Goal: Transaction & Acquisition: Obtain resource

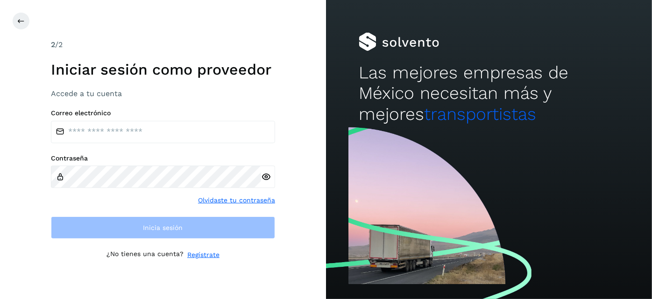
click at [275, 120] on div "2 /2 Iniciar sesión como proveedor Accede a tu cuenta Correo electrónico Contra…" at bounding box center [163, 149] width 326 height 299
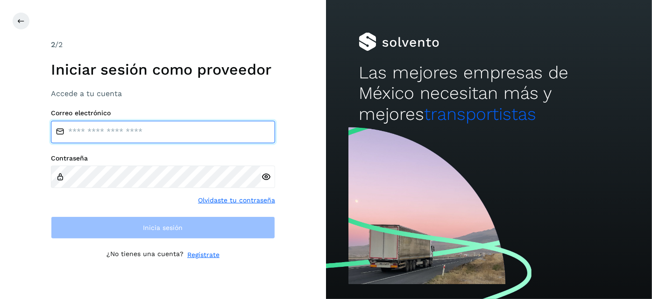
type input "**********"
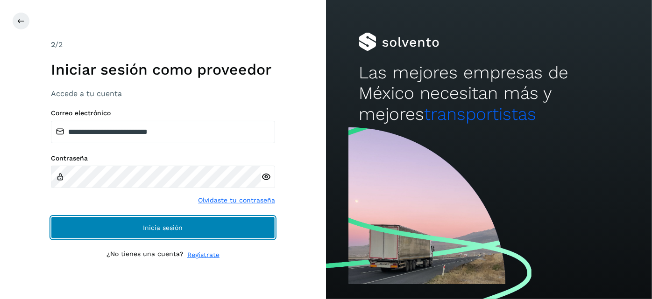
click at [182, 230] on span "Inicia sesión" at bounding box center [163, 228] width 40 height 7
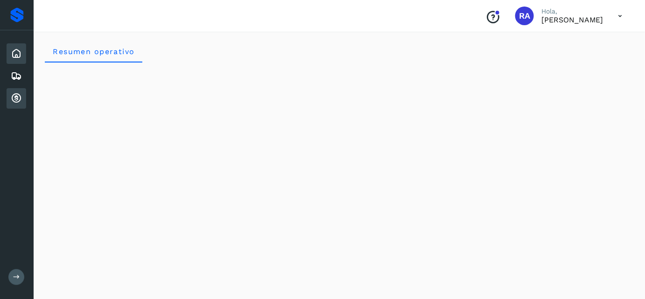
click at [18, 97] on icon at bounding box center [16, 98] width 11 height 11
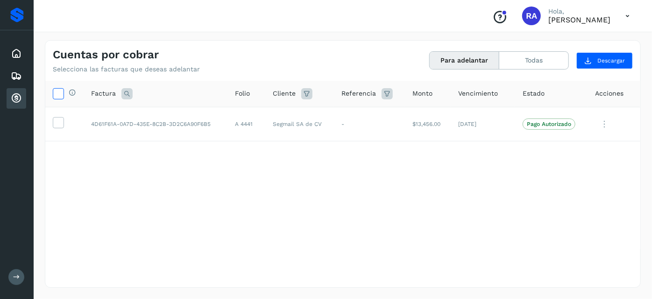
click at [57, 97] on icon at bounding box center [58, 93] width 10 height 10
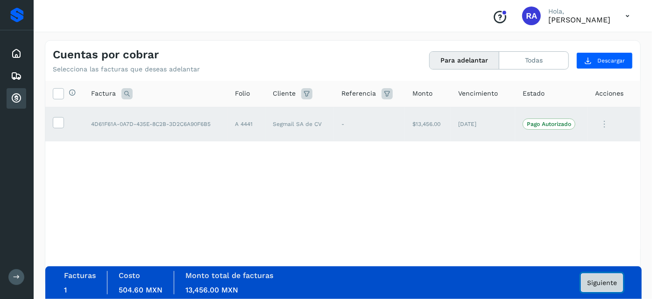
click at [614, 282] on span "Siguiente" at bounding box center [602, 283] width 30 height 7
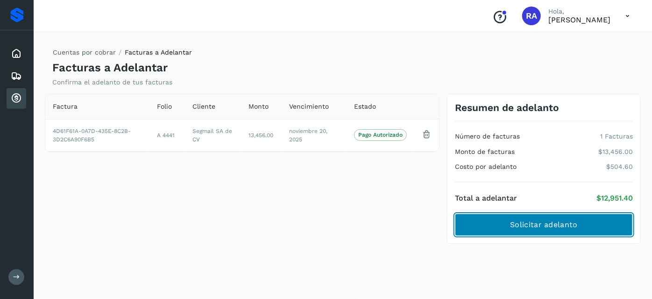
click at [498, 229] on button "Solicitar adelanto" at bounding box center [544, 225] width 178 height 22
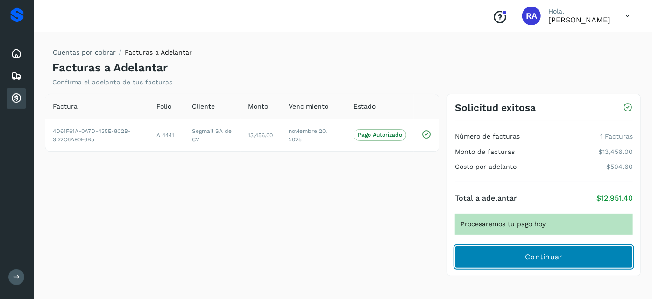
drag, startPoint x: 535, startPoint y: 256, endPoint x: 413, endPoint y: 261, distance: 122.0
click at [415, 262] on div "Factura Folio Cliente Monto Vencimiento Estado 4D61F61A-0A7D-435E-8C2B-3D2C6A90…" at bounding box center [342, 191] width 603 height 194
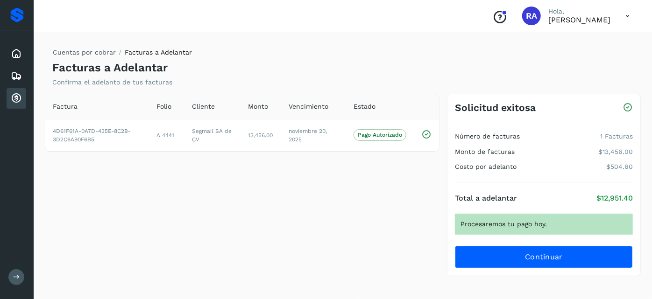
click at [395, 226] on div "Factura Folio Cliente Monto Vencimiento Estado 4D61F61A-0A7D-435E-8C2B-3D2C6A90…" at bounding box center [242, 185] width 402 height 183
click at [501, 289] on div "Cuentas por cobrar Facturas a Adelantar Facturas a Adelantar Confirma el adelan…" at bounding box center [343, 164] width 618 height 270
click at [501, 288] on div "Cuentas por cobrar Facturas a Adelantar Facturas a Adelantar Confirma el adelan…" at bounding box center [343, 164] width 596 height 248
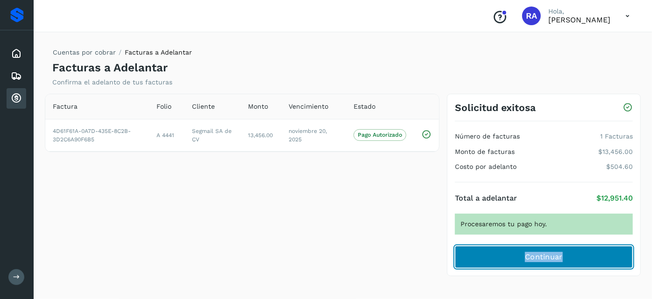
click at [544, 261] on span "Continuar" at bounding box center [544, 257] width 38 height 10
